Goal: Navigation & Orientation: Understand site structure

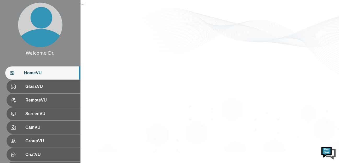
click at [196, 93] on div "..." at bounding box center [210, 76] width 259 height 152
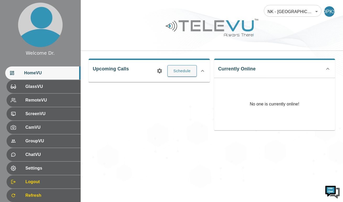
click at [292, 150] on div "NK - [GEOGRAPHIC_DATA] 207 ​ DPKS Upcoming Calls Schedule Currently Online No o…" at bounding box center [212, 94] width 262 height 188
click at [161, 160] on div "NK - [GEOGRAPHIC_DATA] 207 ​ DPKS Upcoming Calls Schedule Currently Online No o…" at bounding box center [212, 94] width 262 height 188
click at [50, 155] on span "ChatVU" at bounding box center [50, 155] width 51 height 6
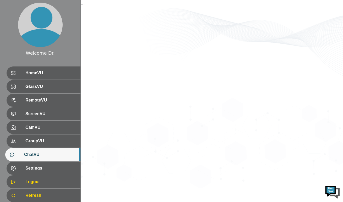
click at [50, 138] on span "GroupVU" at bounding box center [50, 141] width 51 height 6
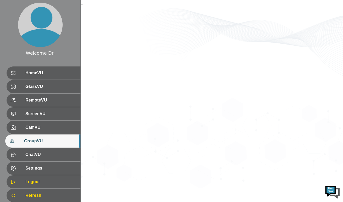
click at [51, 128] on span "CamVU" at bounding box center [50, 127] width 51 height 6
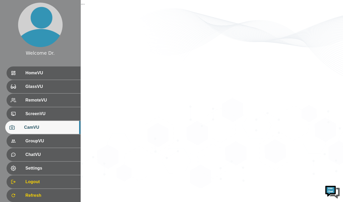
click at [45, 118] on div "ScreenVU" at bounding box center [44, 113] width 74 height 13
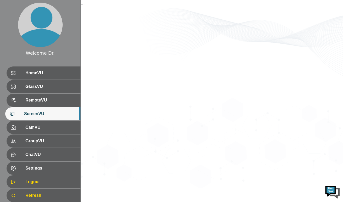
click at [49, 76] on span "HomeVU" at bounding box center [50, 73] width 51 height 6
